Goal: Task Accomplishment & Management: Complete application form

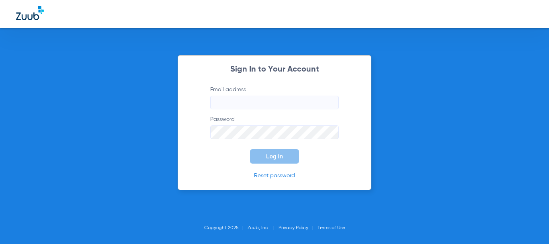
type input "[EMAIL_ADDRESS][DOMAIN_NAME]"
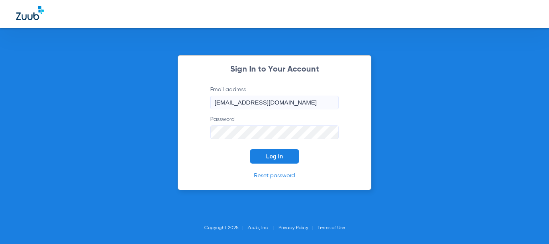
click at [283, 158] on span "Log In" at bounding box center [274, 156] width 17 height 6
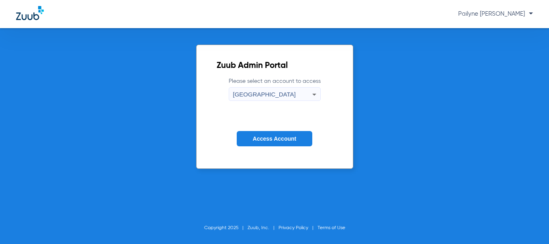
click at [263, 138] on span "Access Account" at bounding box center [274, 139] width 43 height 6
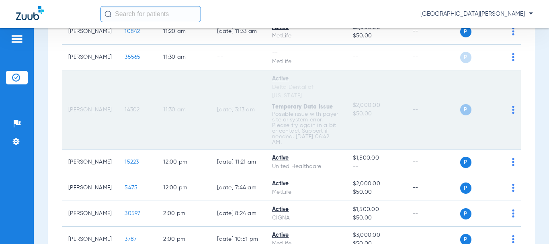
scroll to position [643, 0]
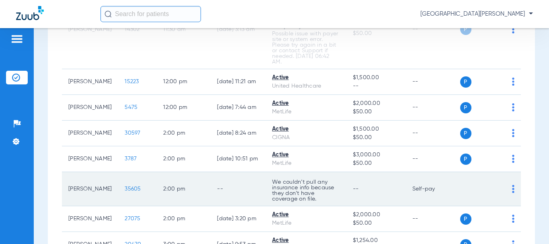
click at [125, 192] on span "35605" at bounding box center [133, 189] width 16 height 6
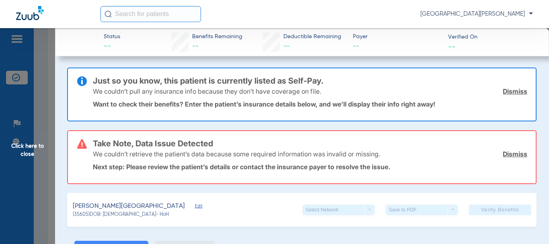
click at [503, 153] on link "Dismiss" at bounding box center [515, 154] width 25 height 8
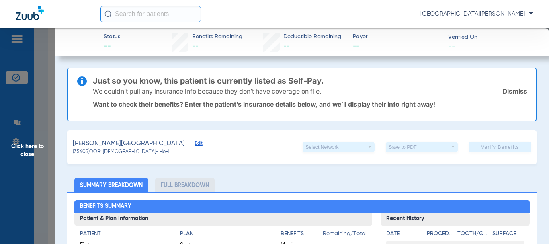
click at [503, 90] on link "Dismiss" at bounding box center [515, 91] width 25 height 8
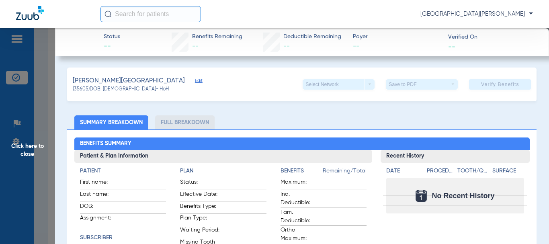
click at [195, 79] on span "Edit" at bounding box center [198, 82] width 7 height 8
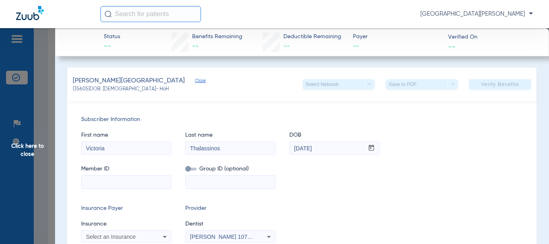
scroll to position [40, 0]
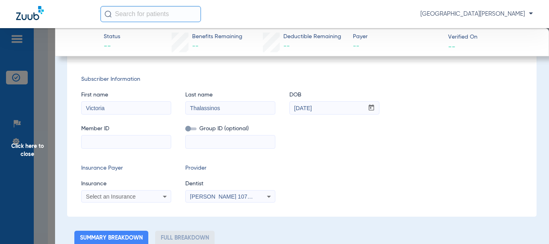
click at [93, 144] on input at bounding box center [126, 142] width 89 height 13
type input "W294981722"
click at [211, 145] on input at bounding box center [230, 142] width 89 height 13
type input "192678"
click at [162, 193] on icon at bounding box center [165, 197] width 10 height 10
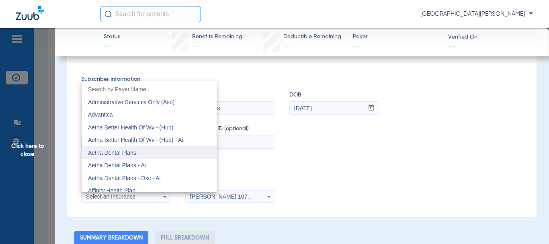
click at [144, 154] on mat-option "Aetna Dental Plans" at bounding box center [149, 152] width 135 height 13
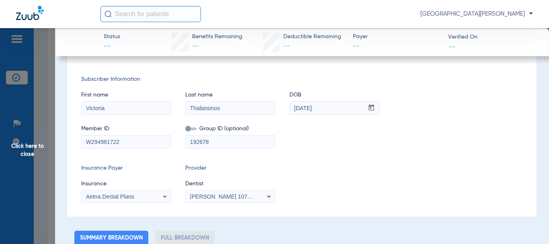
scroll to position [0, 0]
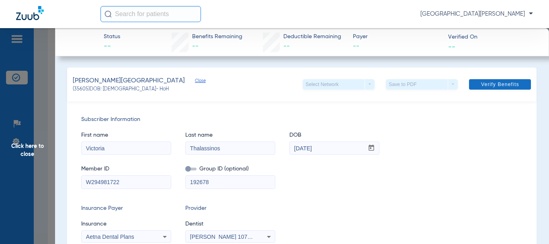
click at [504, 80] on span at bounding box center [500, 84] width 62 height 19
